Goal: Transaction & Acquisition: Purchase product/service

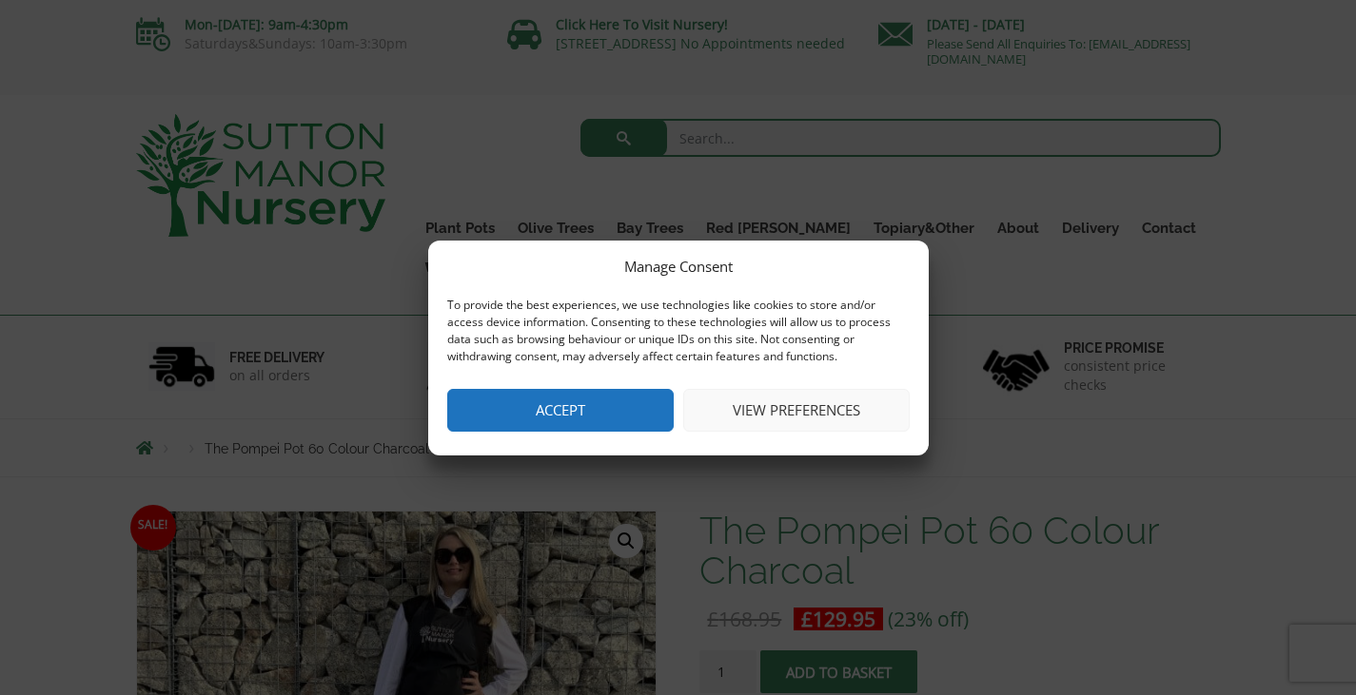
click at [594, 429] on button "Accept" at bounding box center [560, 410] width 226 height 43
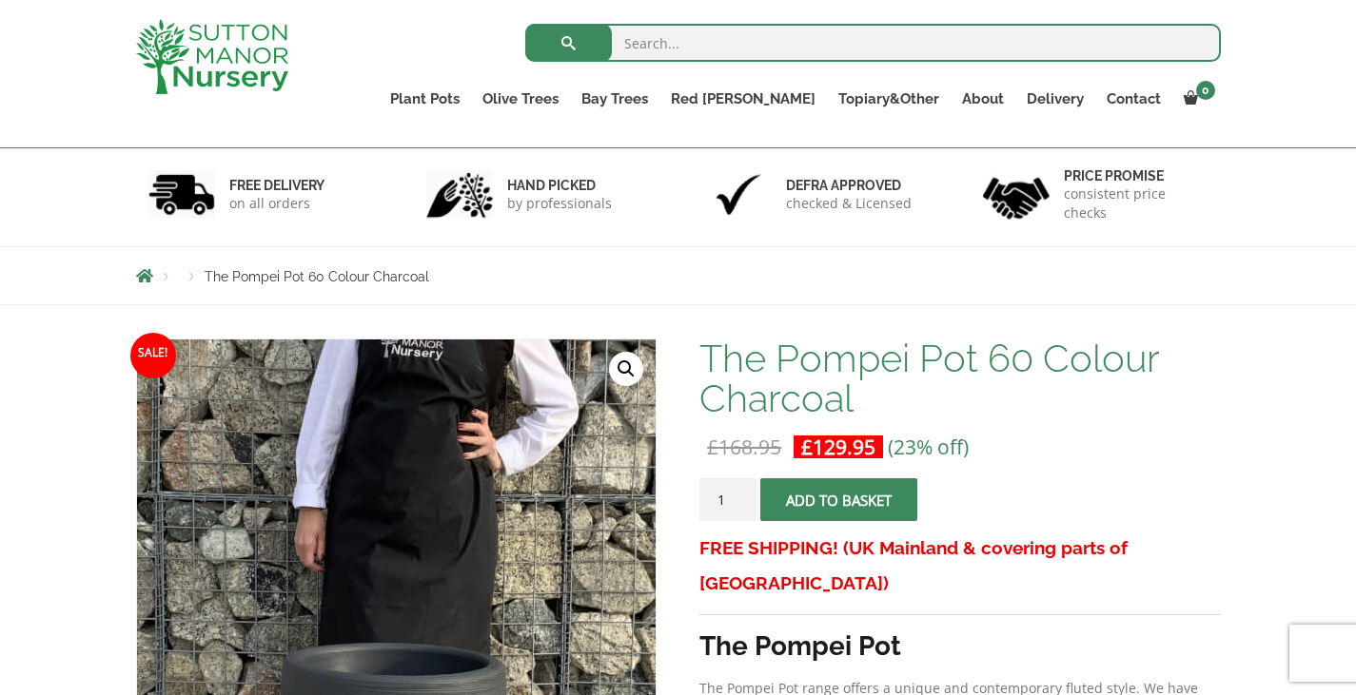
scroll to position [386, 0]
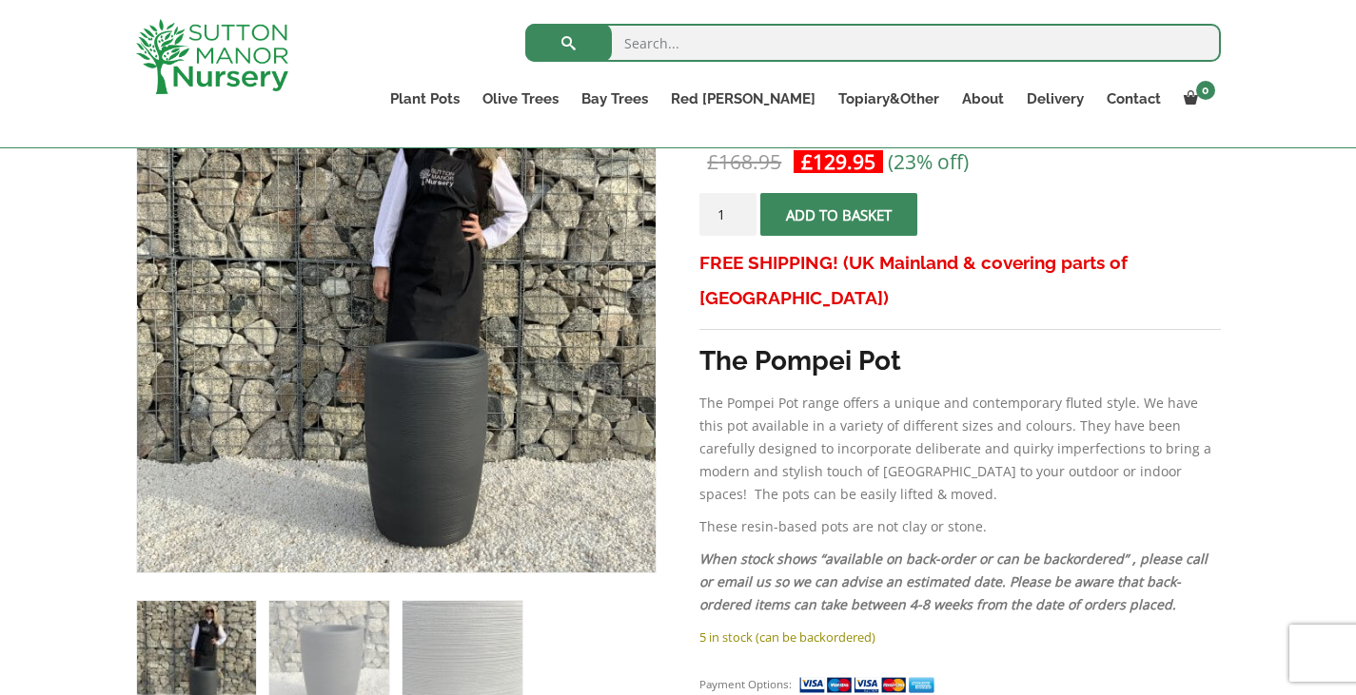
click at [839, 215] on span "submit" at bounding box center [839, 215] width 0 height 0
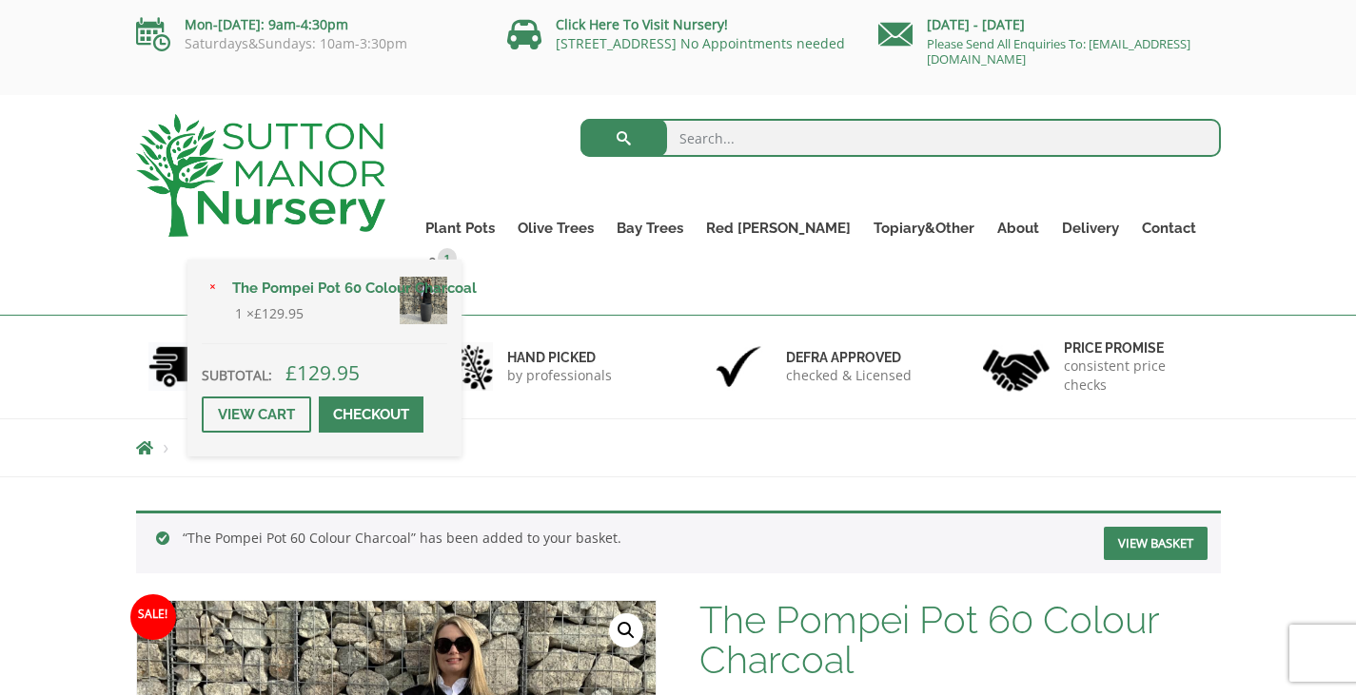
click at [371, 415] on span at bounding box center [371, 415] width 0 height 0
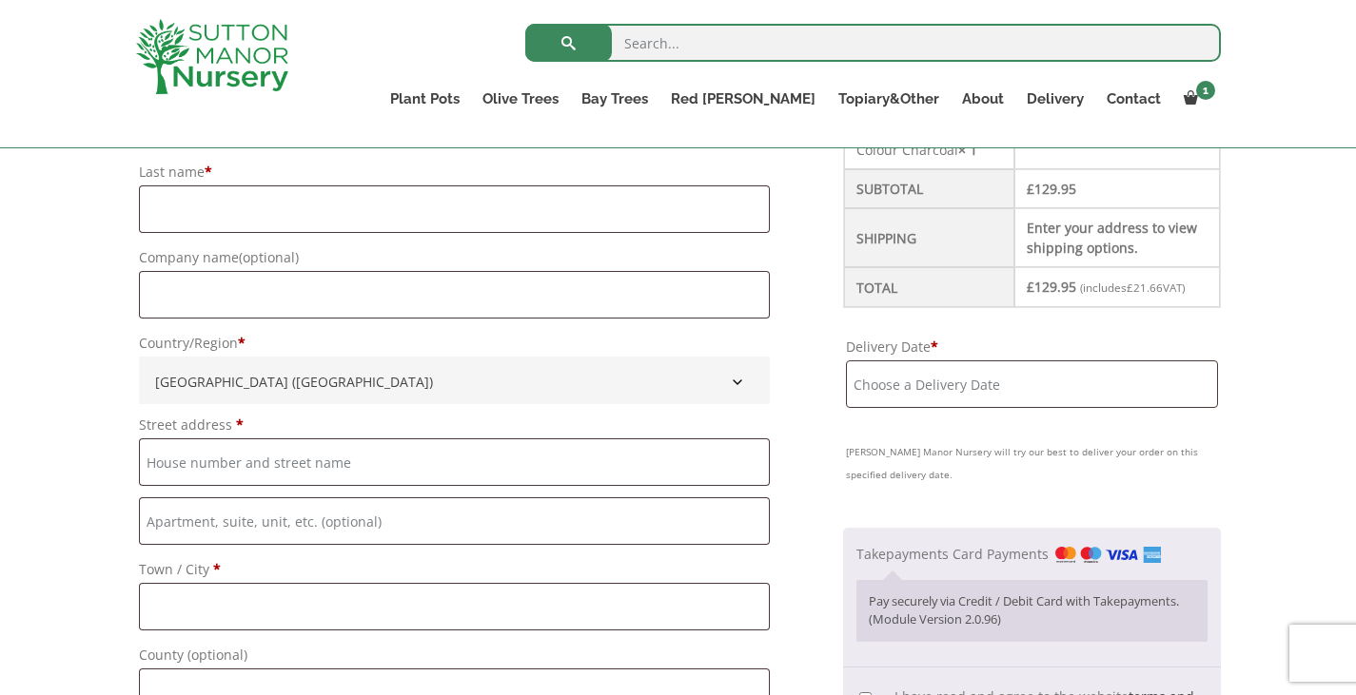
scroll to position [251, 0]
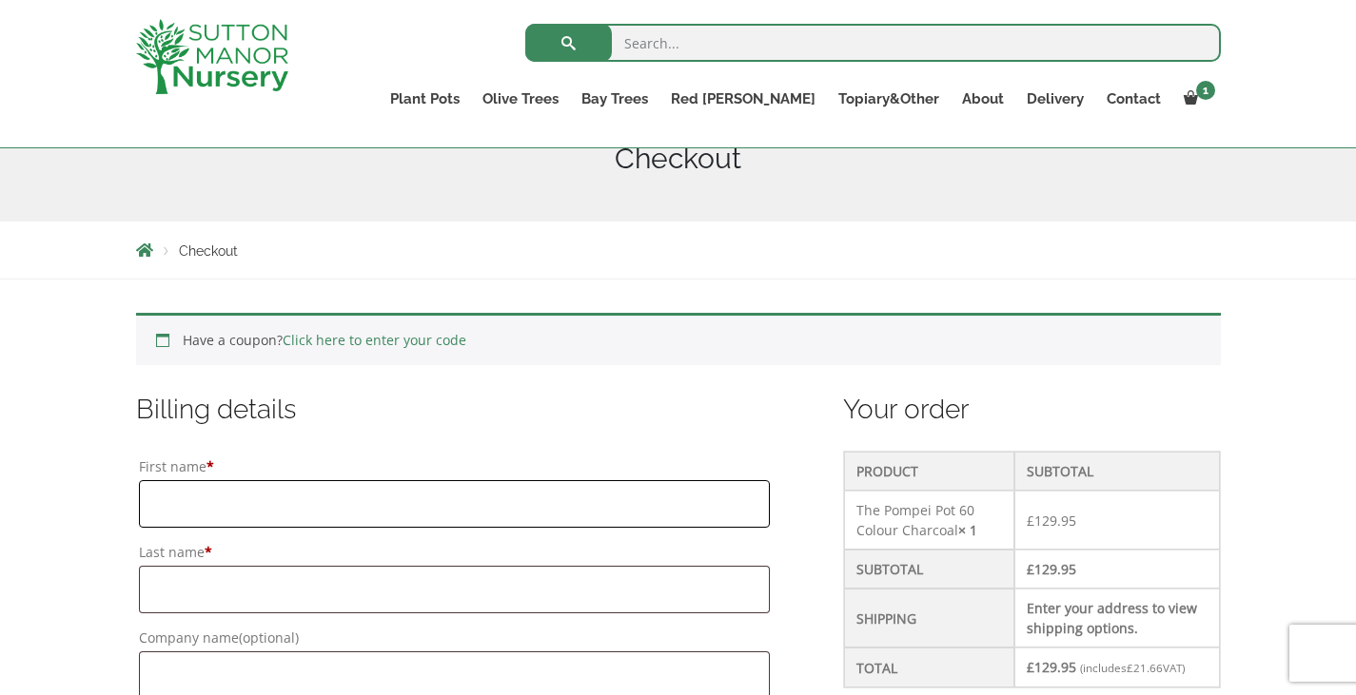
click at [222, 482] on input "First name *" at bounding box center [454, 504] width 631 height 48
type input "m"
type input "[PERSON_NAME]"
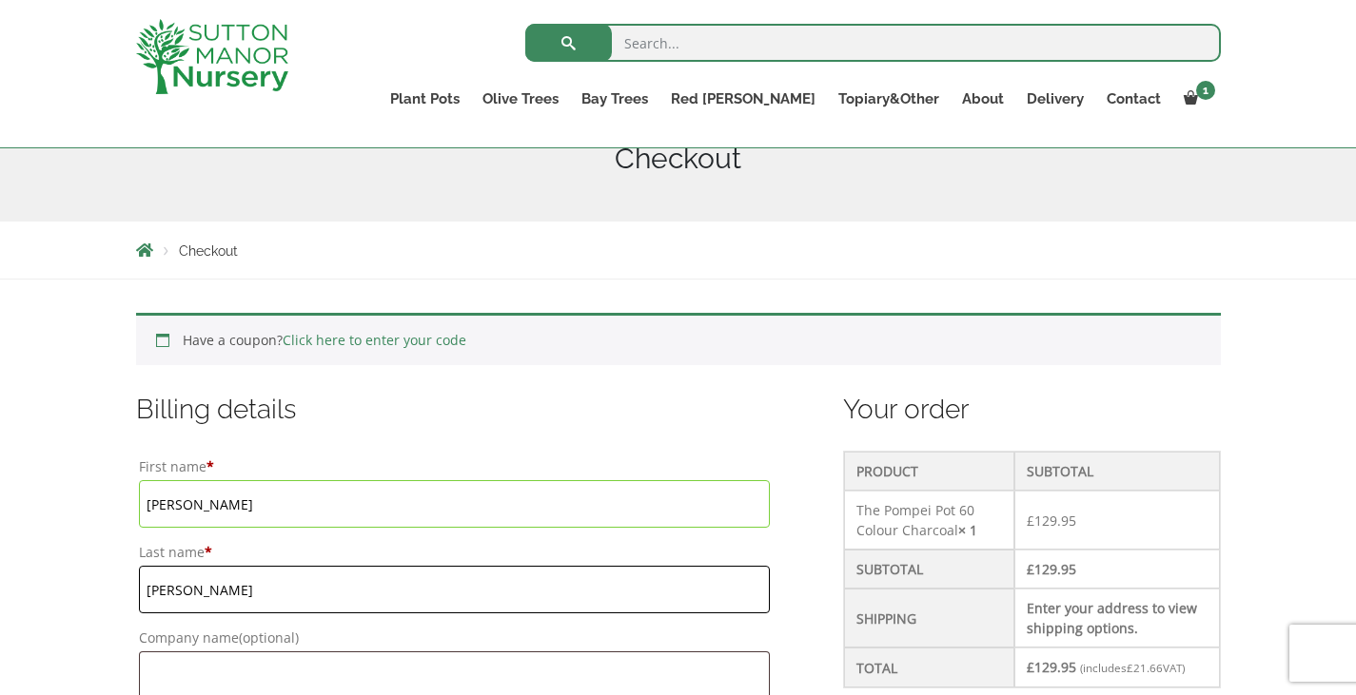
type input "[PERSON_NAME]"
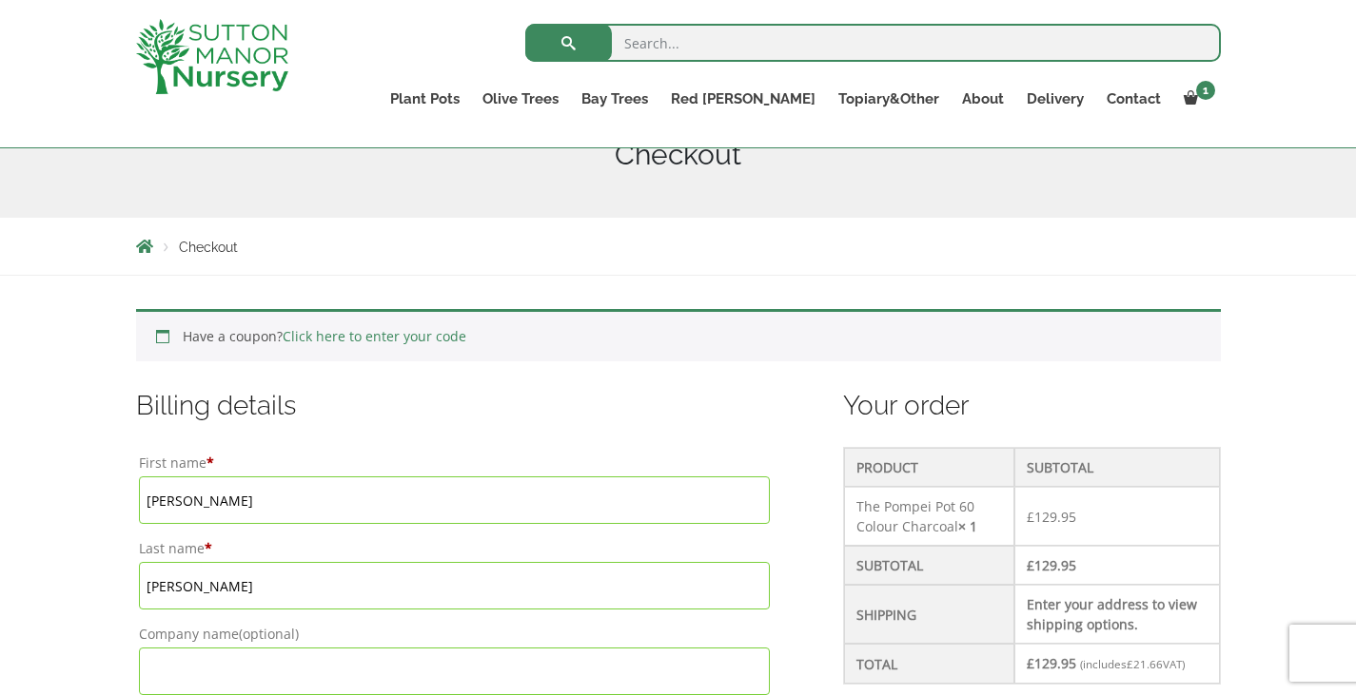
scroll to position [665, 0]
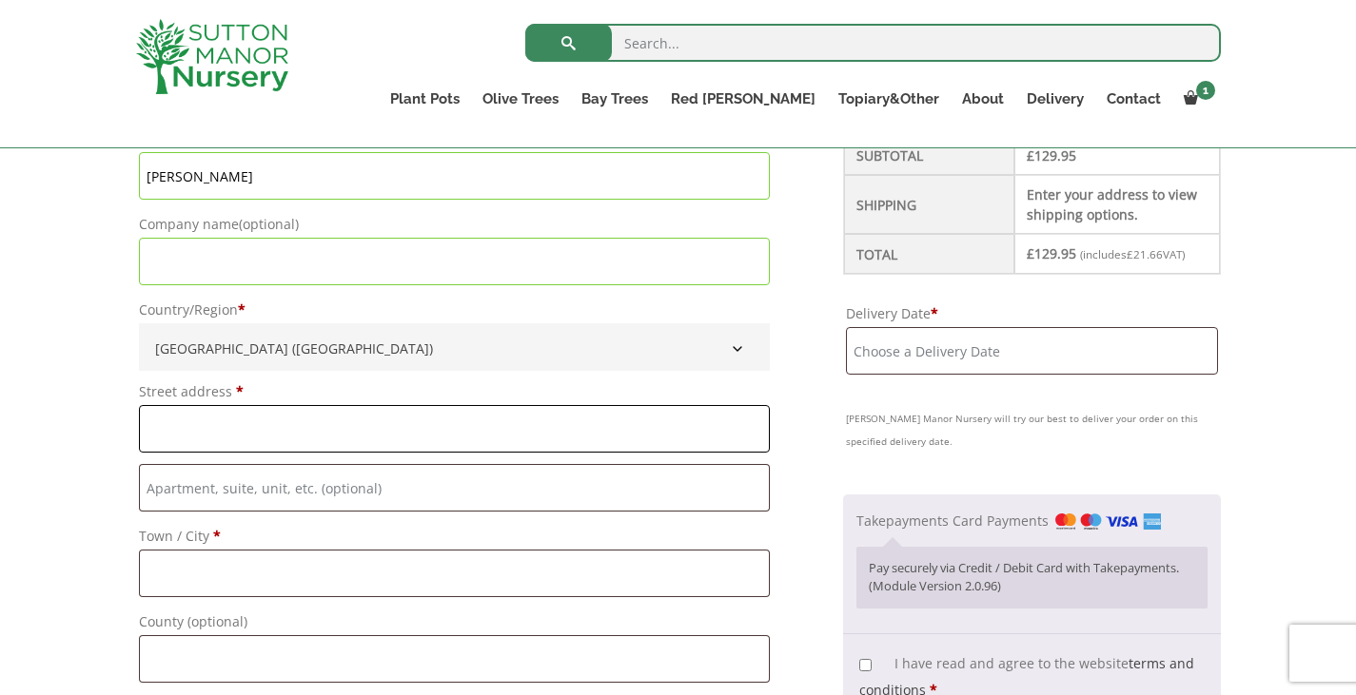
click at [216, 437] on input "Street address *" at bounding box center [454, 429] width 631 height 48
type input "[STREET_ADDRESS]"
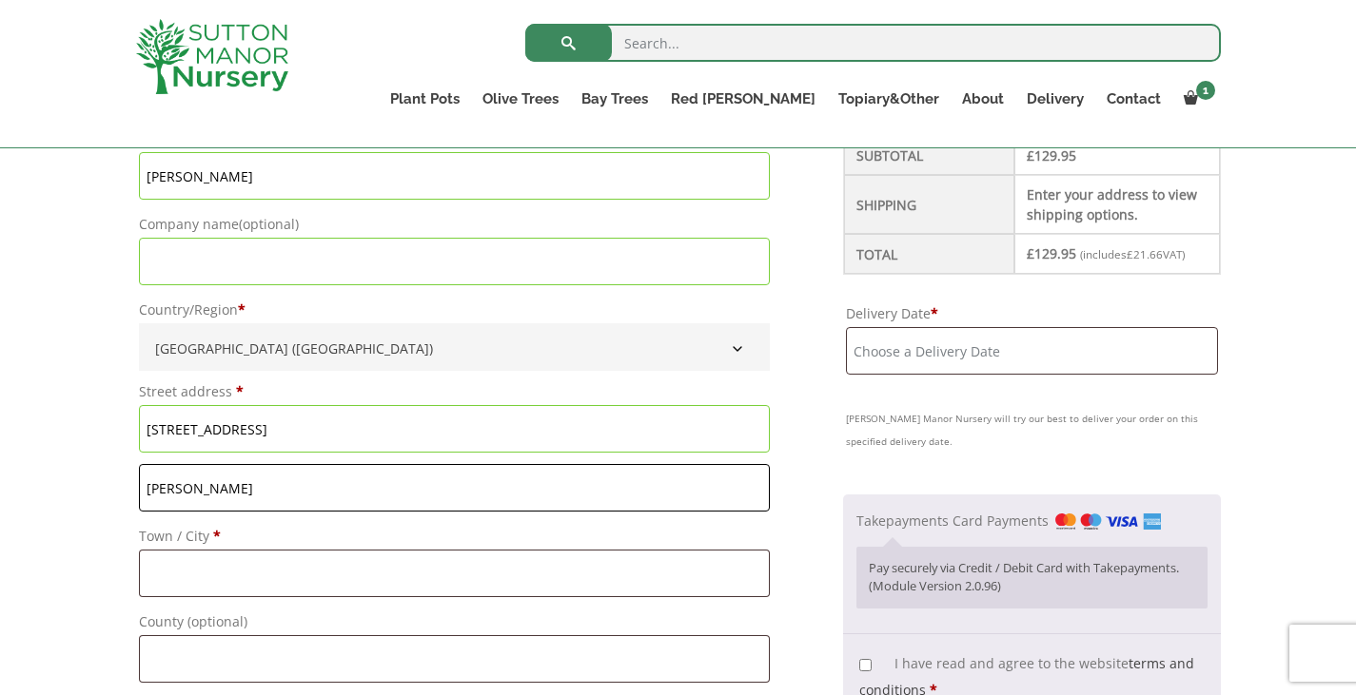
type input "[PERSON_NAME]"
type input "St.Helens"
type input "Merseyside"
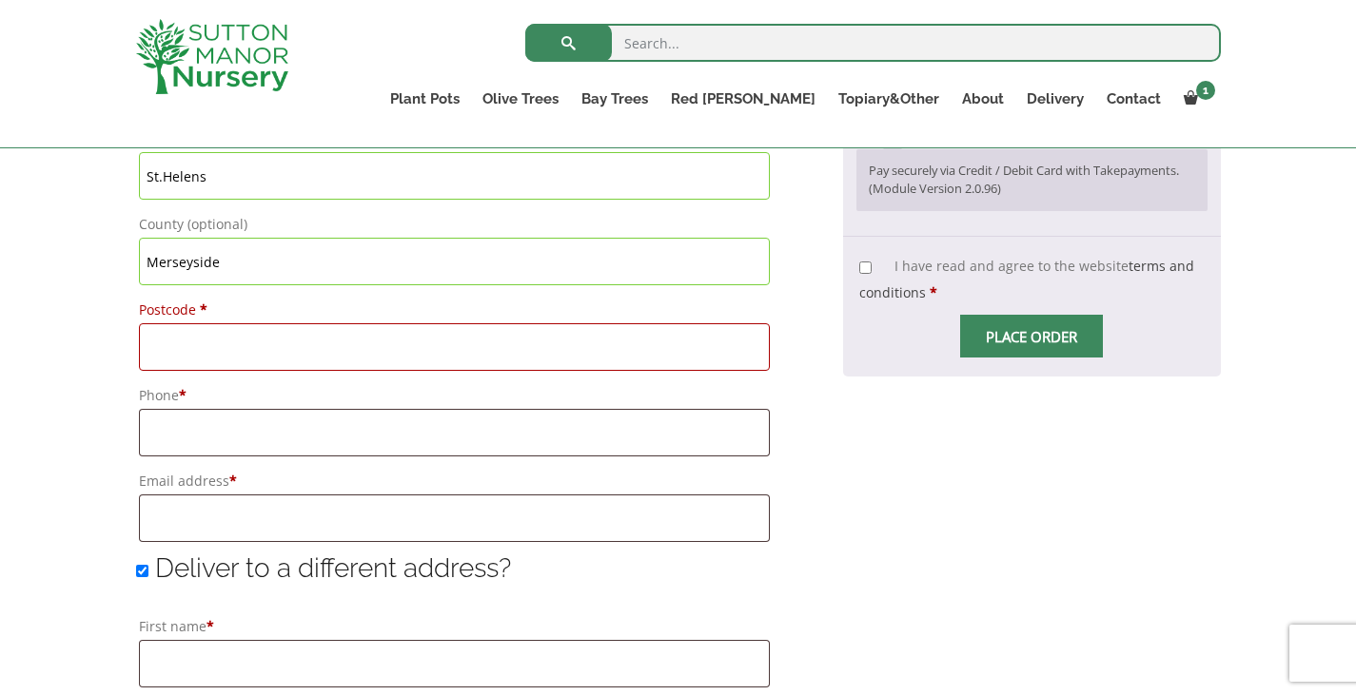
click at [214, 337] on input "Postcode *" at bounding box center [454, 347] width 631 height 48
type input "WA10 5DL"
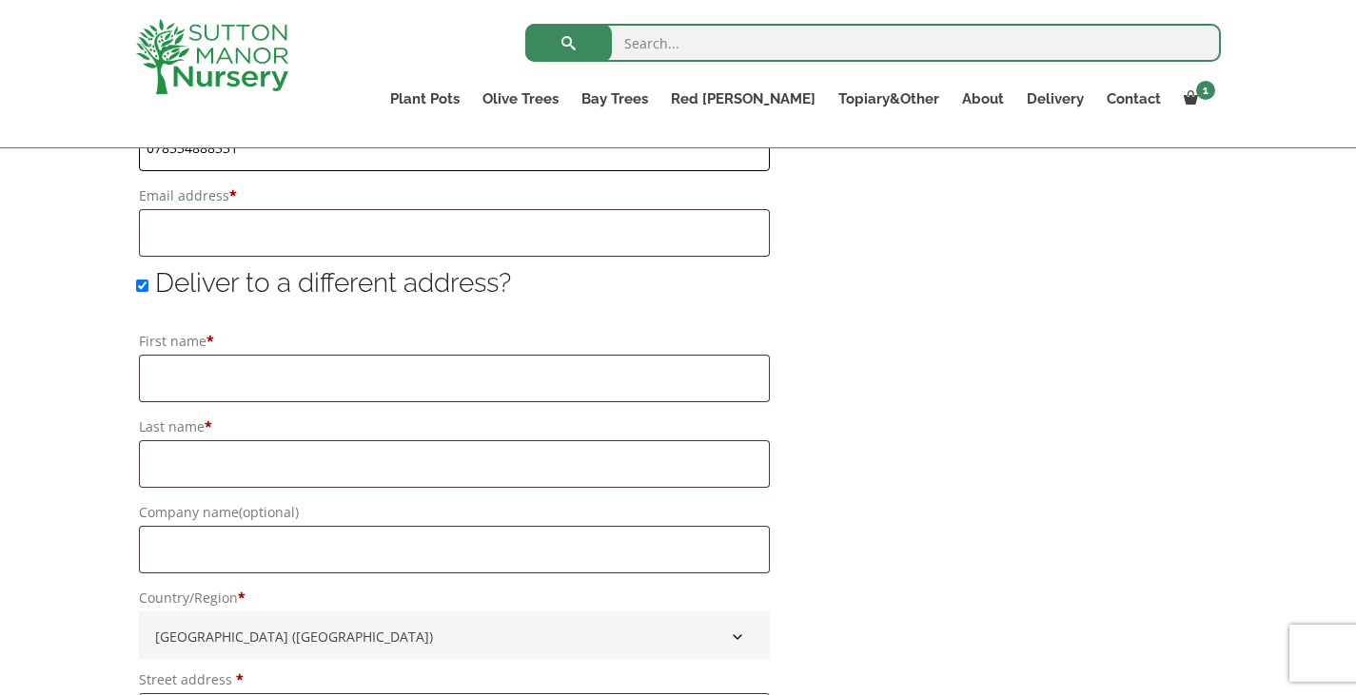
type input "078334888331"
click at [225, 244] on input "Email address *" at bounding box center [454, 233] width 631 height 48
type input "K"
type input "[PERSON_NAME][EMAIL_ADDRESS][DOMAIN_NAME]"
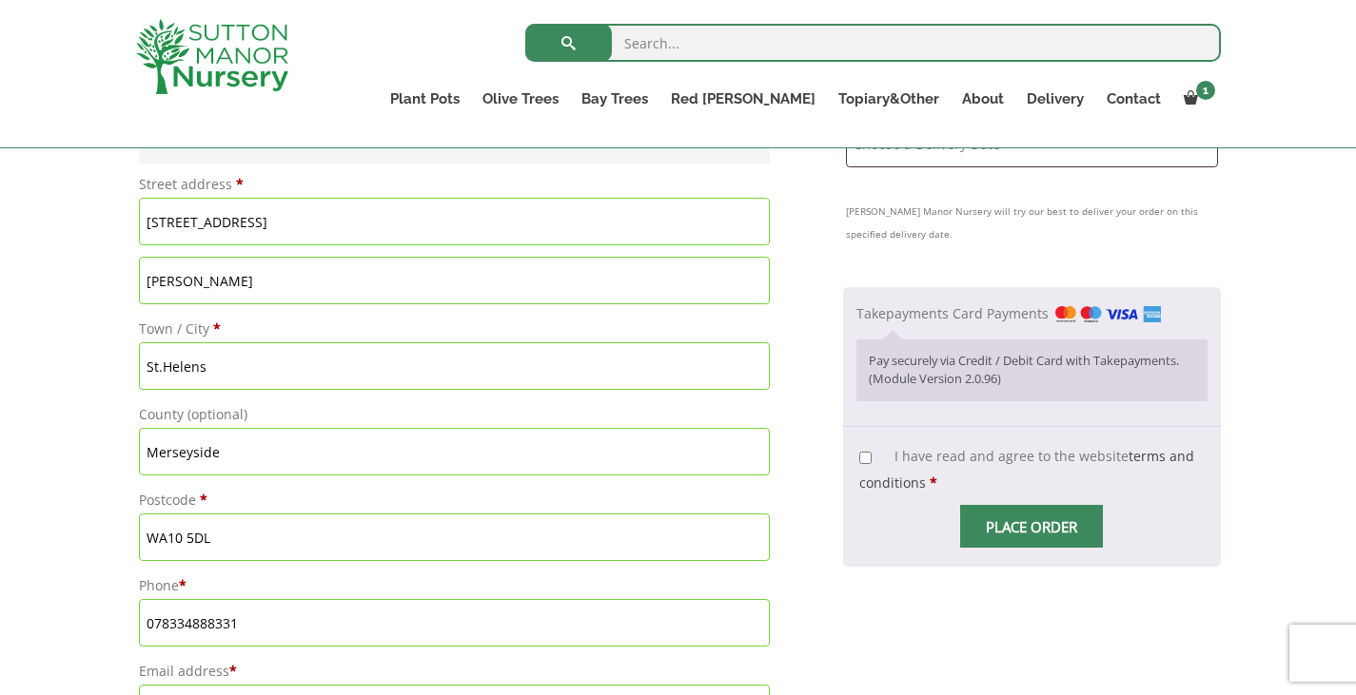
scroll to position [682, 0]
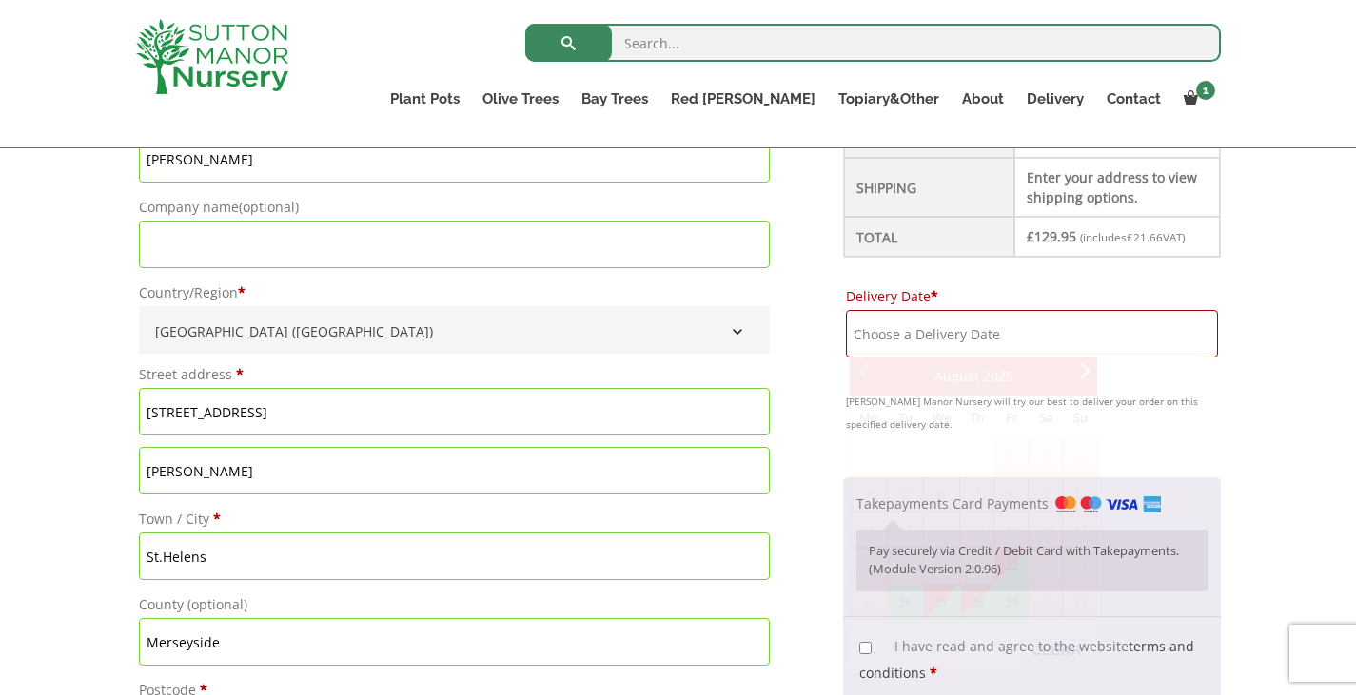
click at [938, 342] on input "Delivery Date *" at bounding box center [1032, 334] width 372 height 48
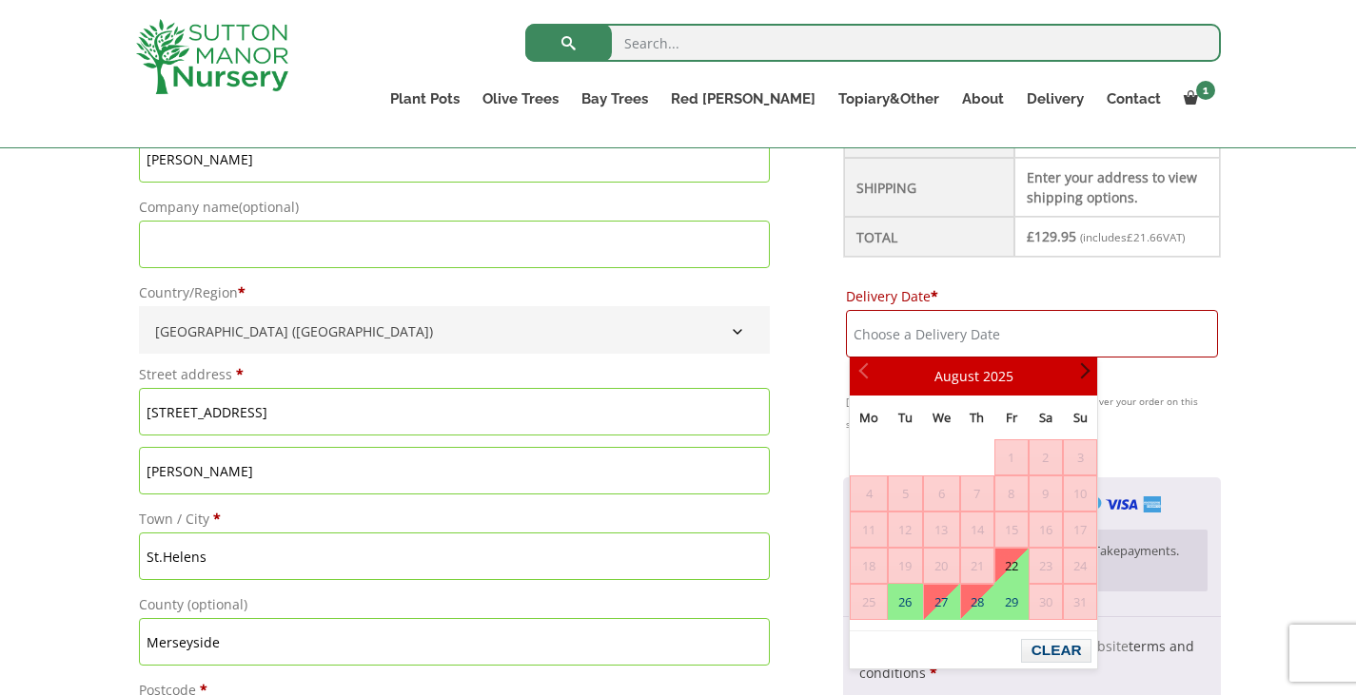
click at [1083, 383] on span "Next" at bounding box center [1080, 376] width 15 height 15
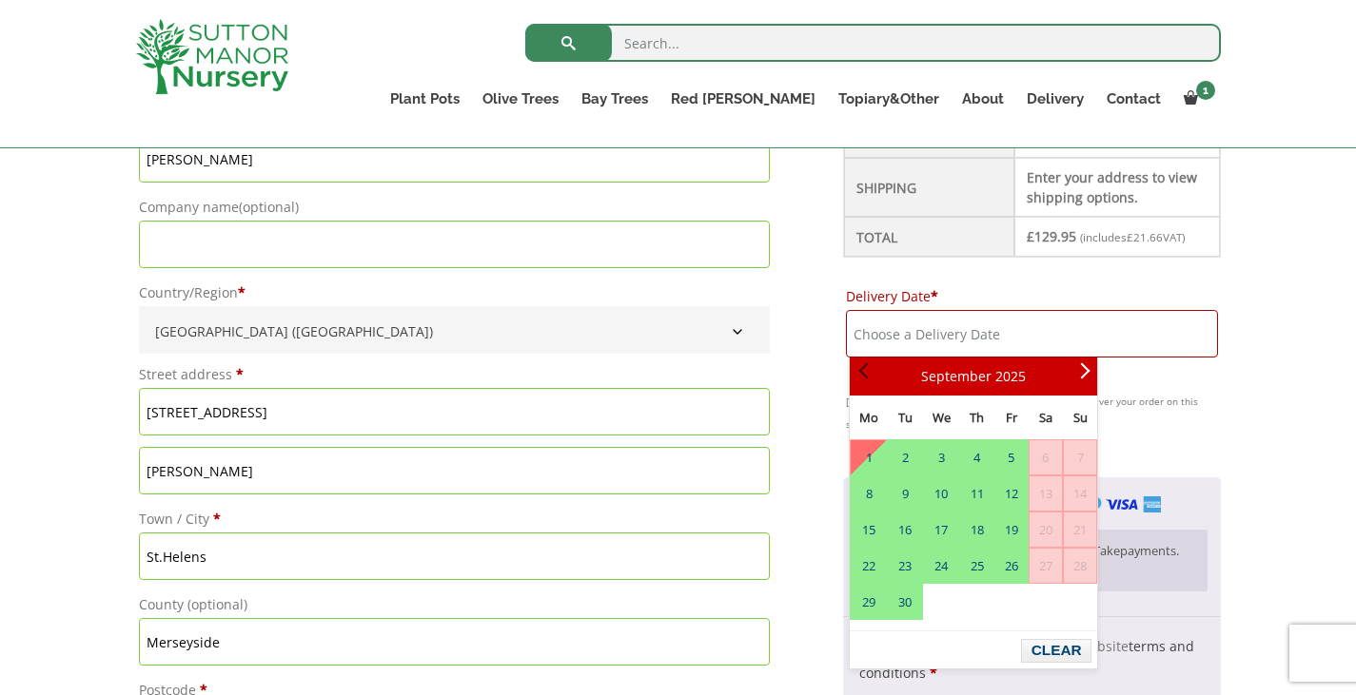
click at [867, 372] on span "Prev" at bounding box center [865, 376] width 15 height 15
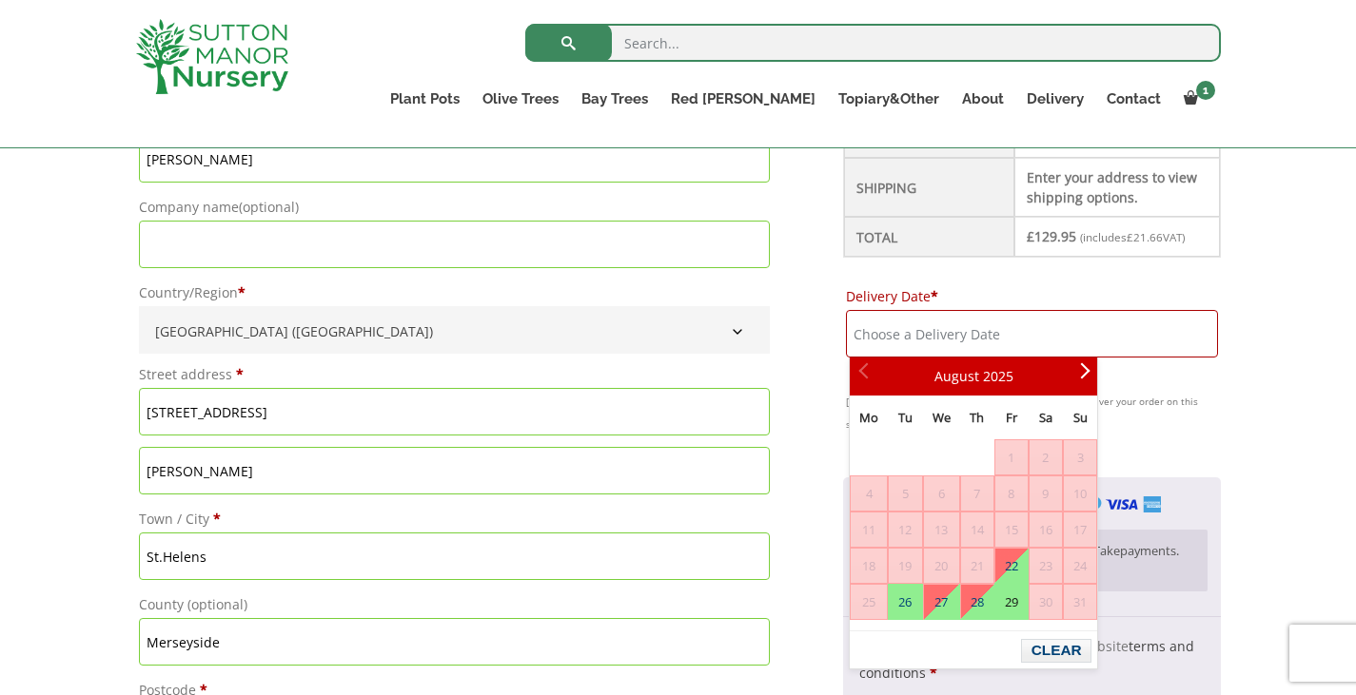
click at [1013, 604] on link "29" at bounding box center [1011, 602] width 32 height 34
type input "[DATE]"
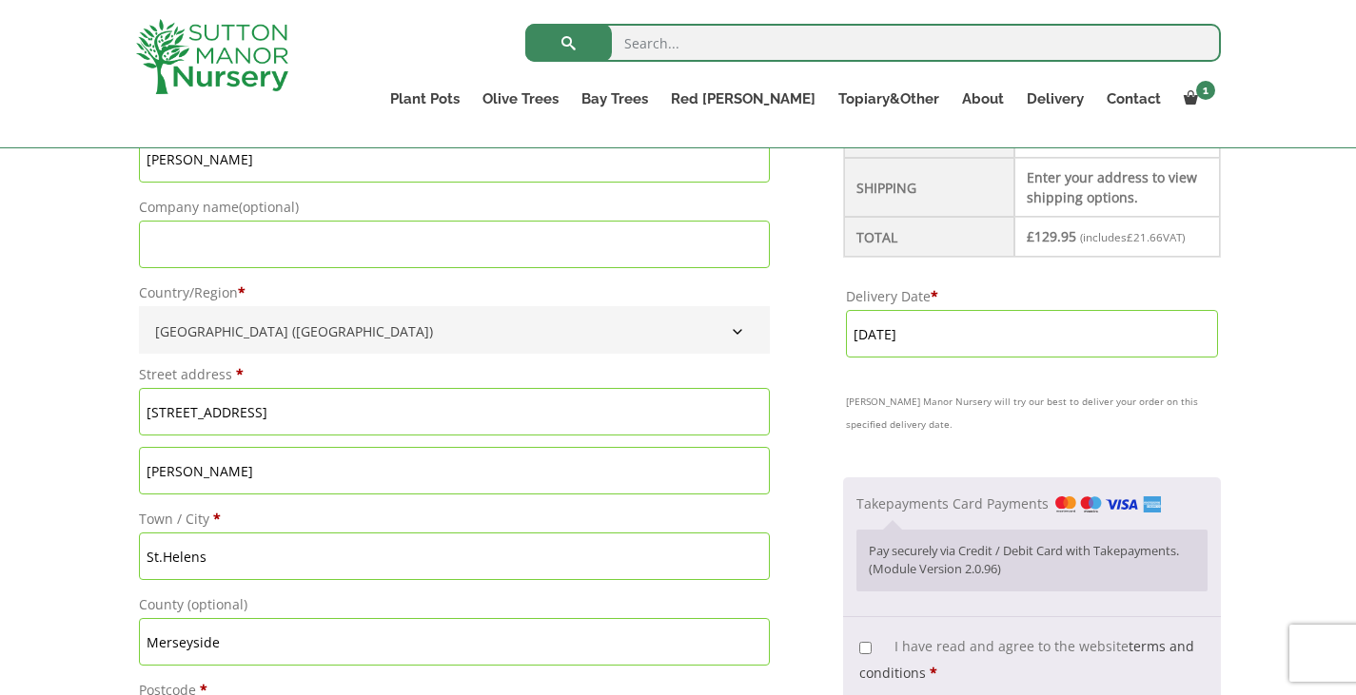
scroll to position [968, 0]
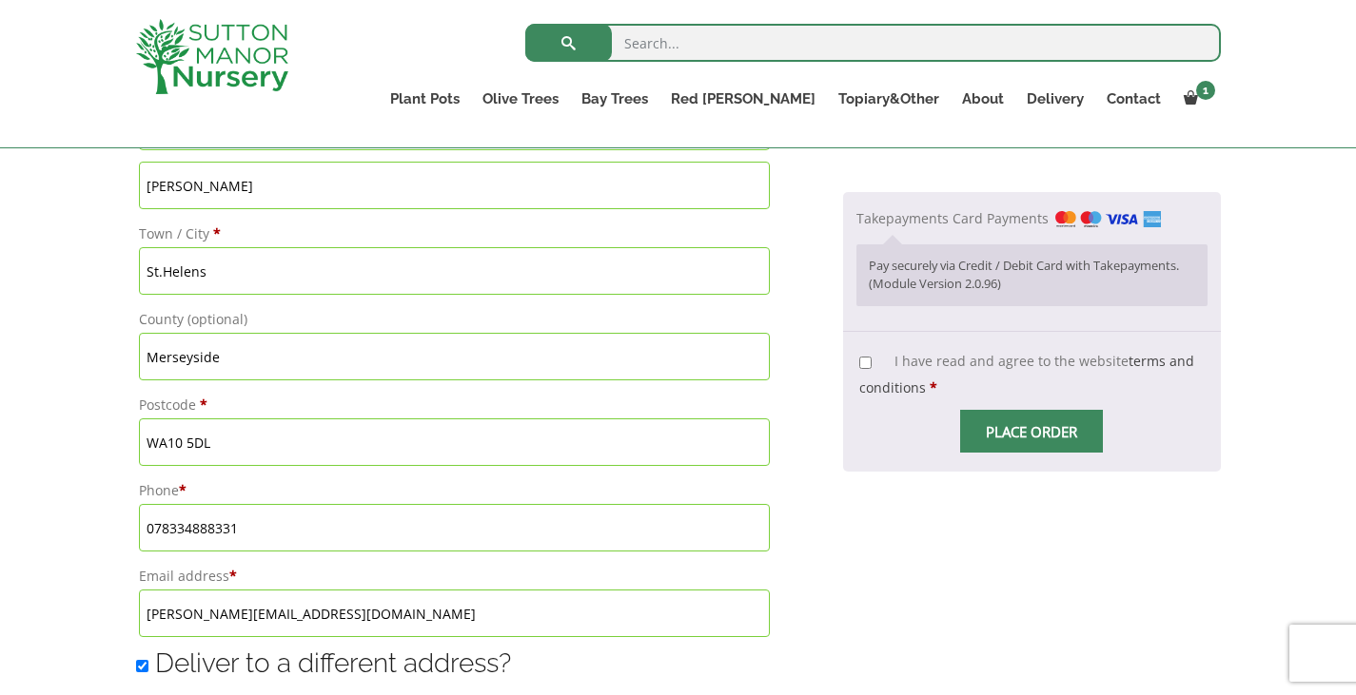
click at [1031, 432] on span "Checkout" at bounding box center [1031, 432] width 0 height 0
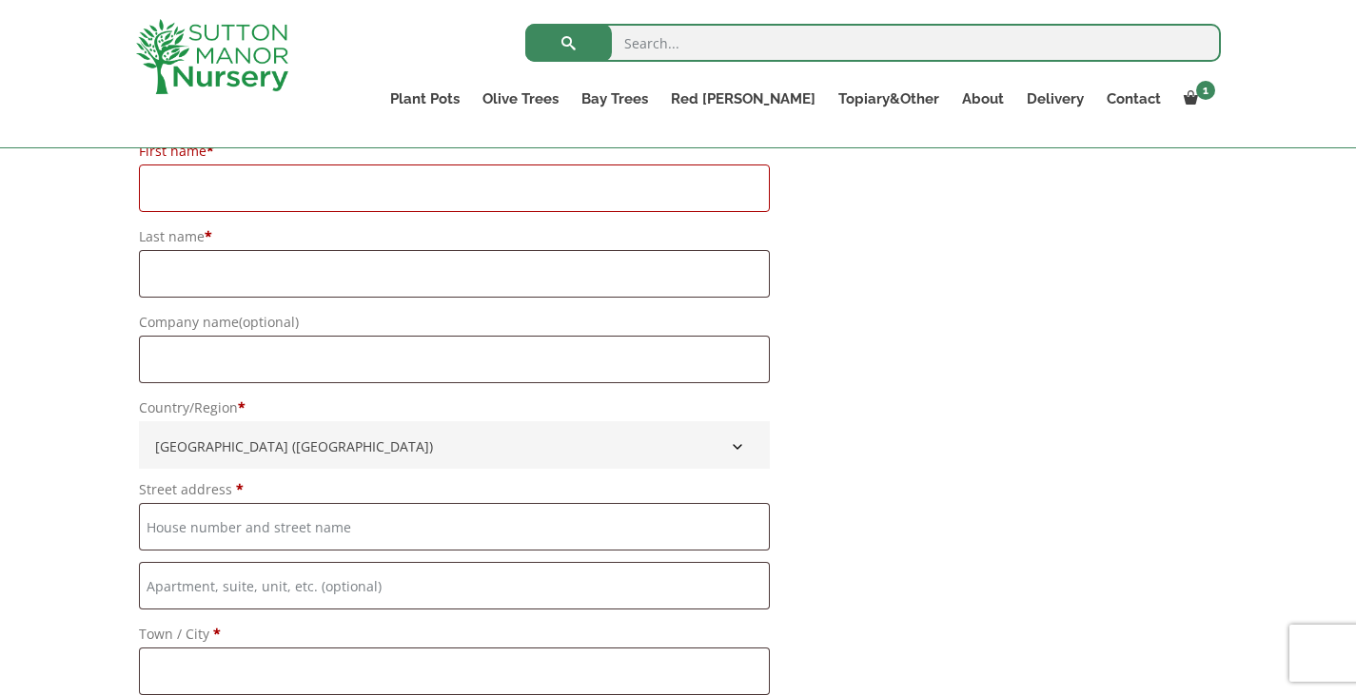
scroll to position [1253, 0]
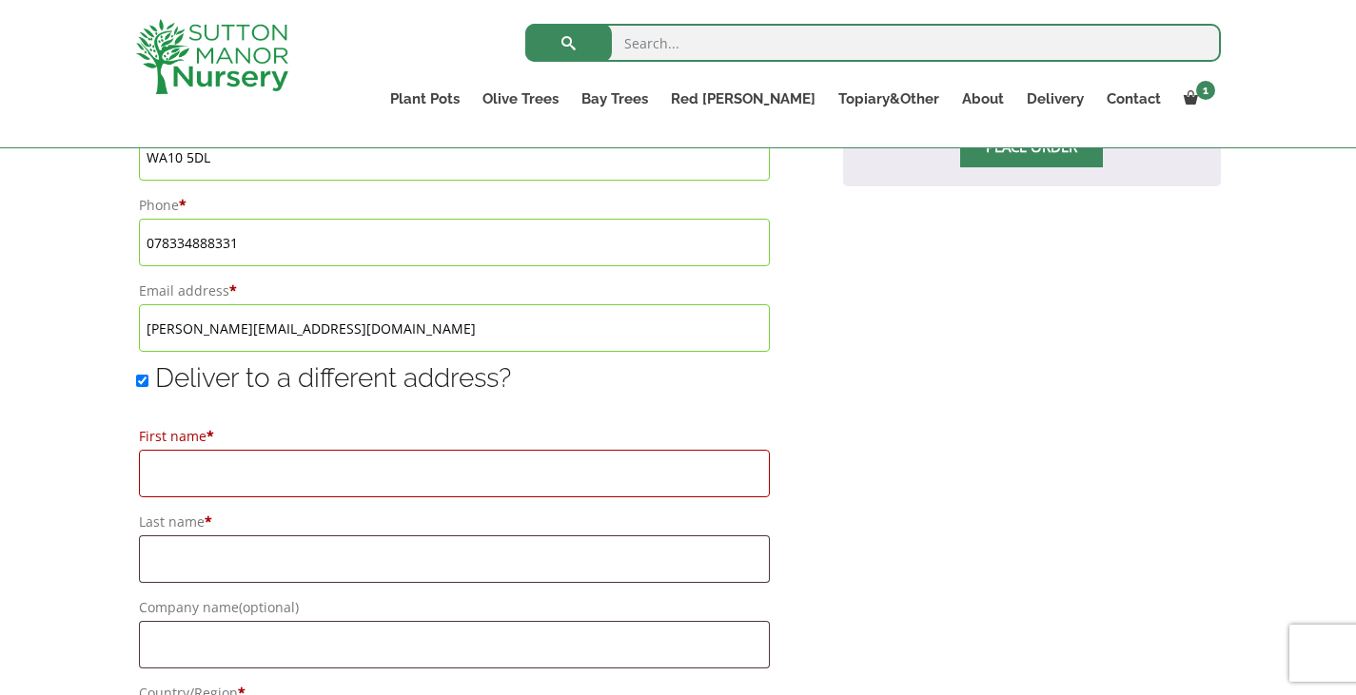
click at [273, 489] on input "First name *" at bounding box center [454, 474] width 631 height 48
type input "j"
click at [144, 386] on input "Deliver to a different address?" at bounding box center [142, 381] width 12 height 12
checkbox input "false"
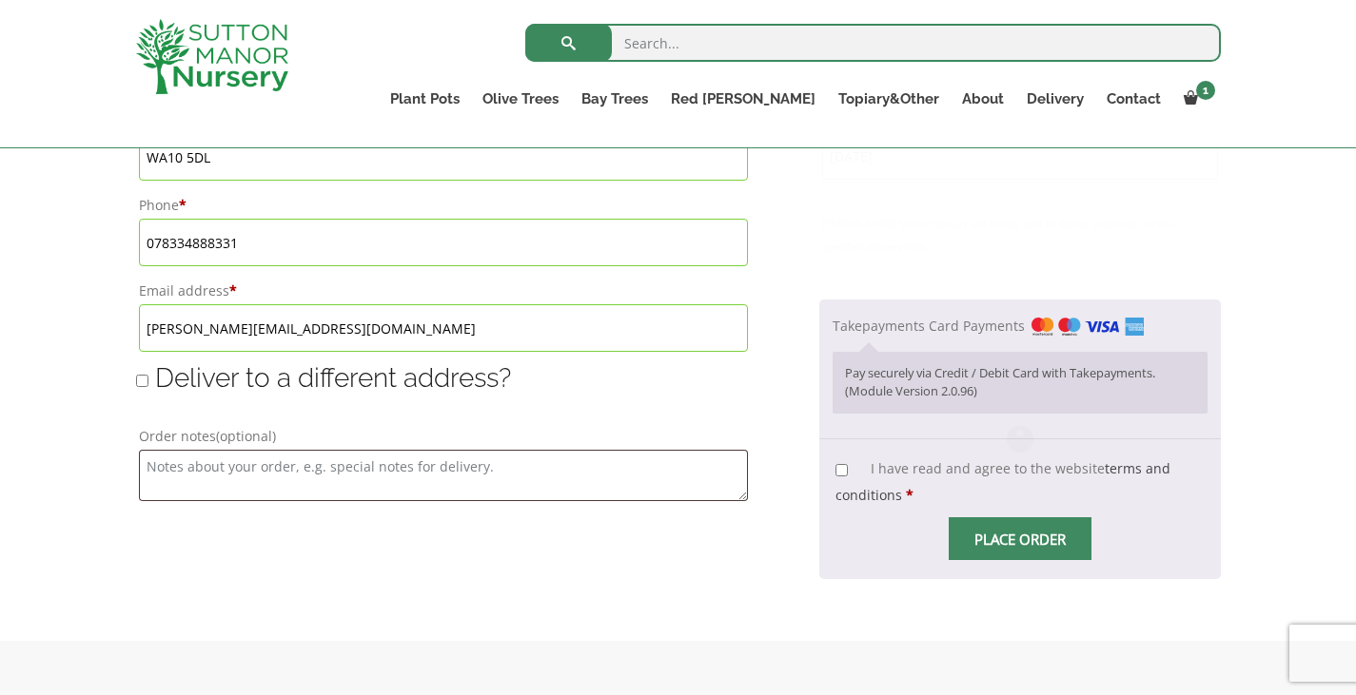
type input "[DATE]"
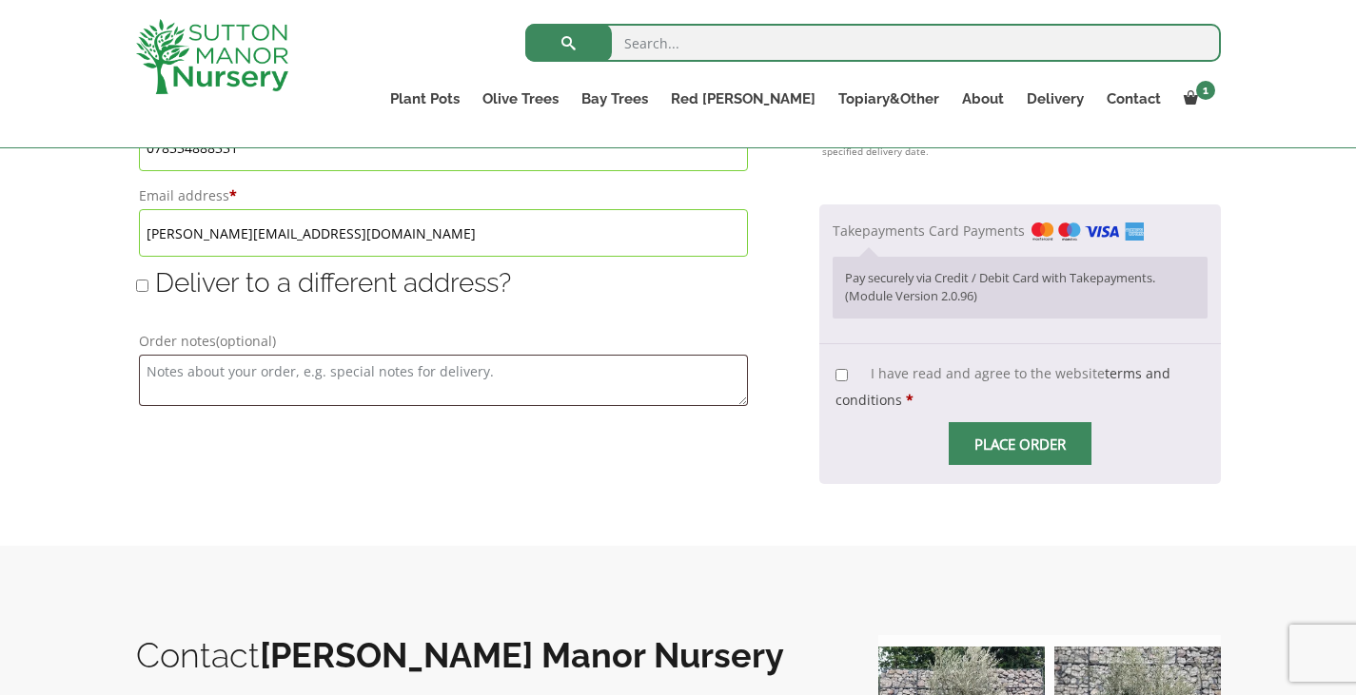
scroll to position [1634, 0]
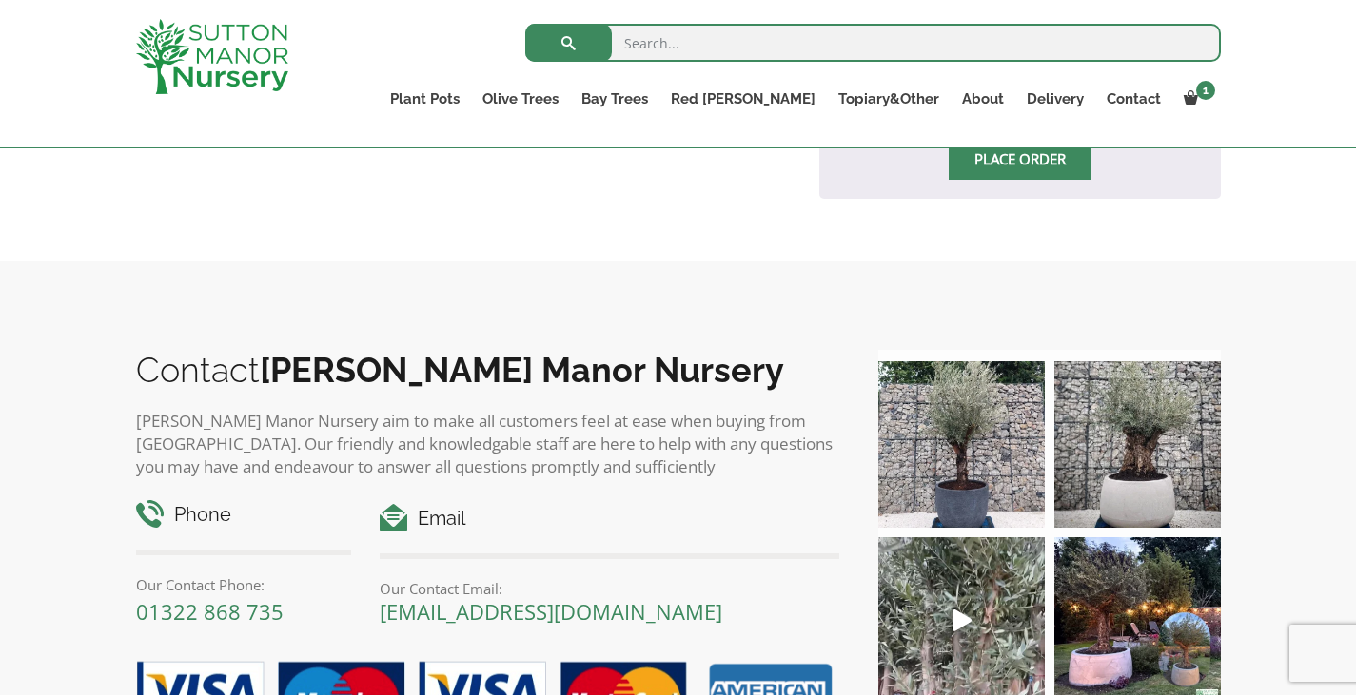
click at [1020, 159] on span "Checkout" at bounding box center [1020, 159] width 0 height 0
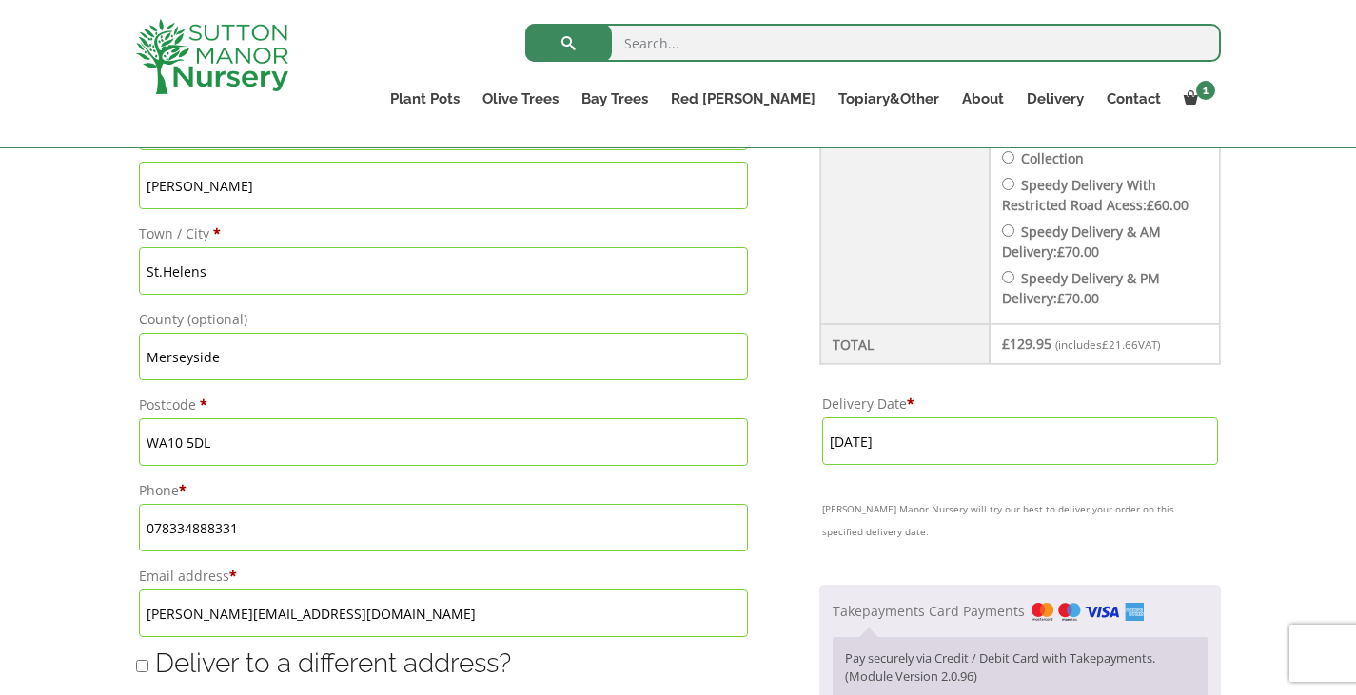
scroll to position [1253, 0]
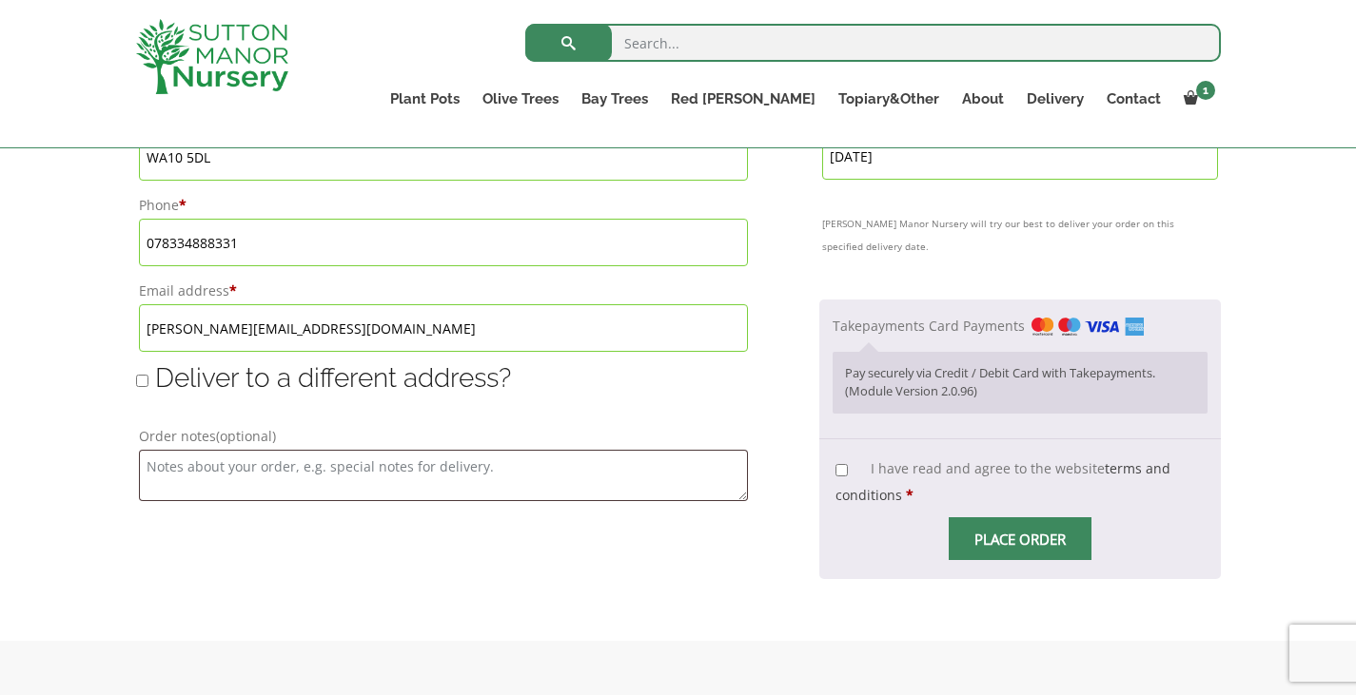
click at [848, 475] on input "I have read and agree to the website terms and conditions *" at bounding box center [841, 470] width 12 height 12
checkbox input "true"
click at [1020, 539] on span "Checkout" at bounding box center [1020, 539] width 0 height 0
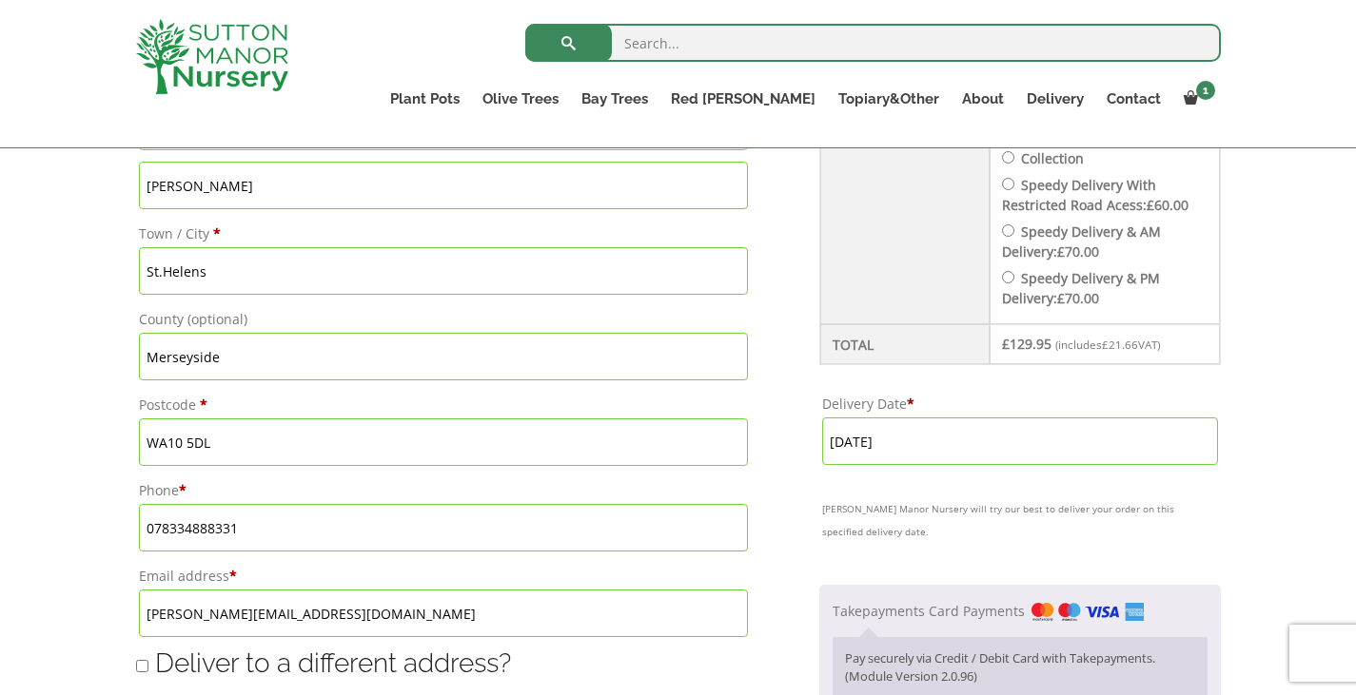
scroll to position [1348, 0]
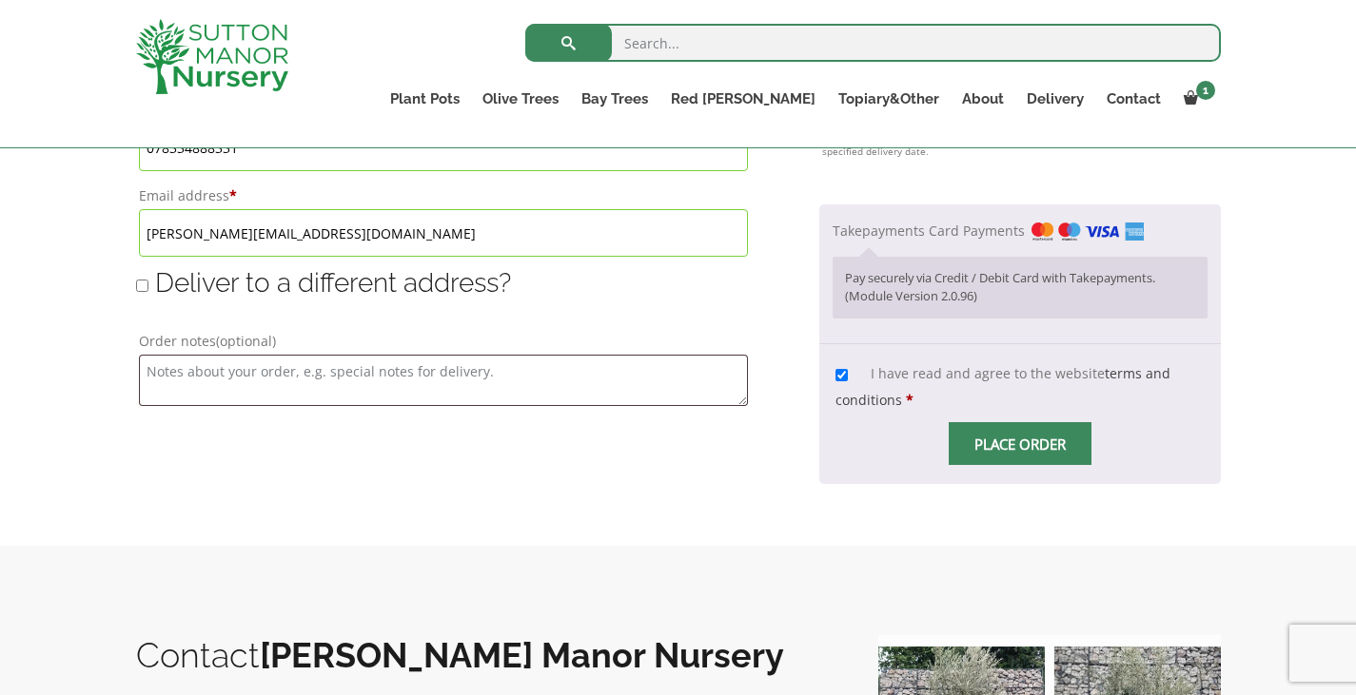
click at [1020, 444] on span "Checkout" at bounding box center [1020, 444] width 0 height 0
click at [989, 440] on input "Place order" at bounding box center [1020, 443] width 143 height 43
